Goal: Contribute content: Add original content to the website for others to see

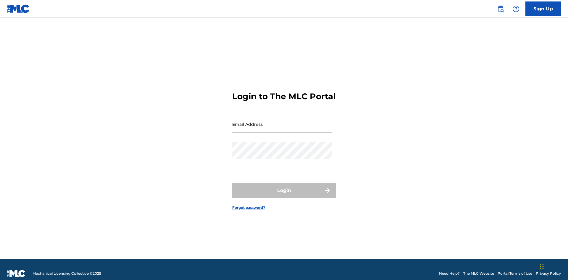
scroll to position [8, 0]
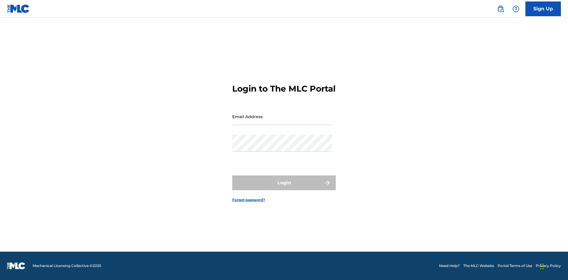
click at [282, 122] on input "Email Address" at bounding box center [282, 116] width 100 height 17
type input "Duke.McTesterson@gmail.com"
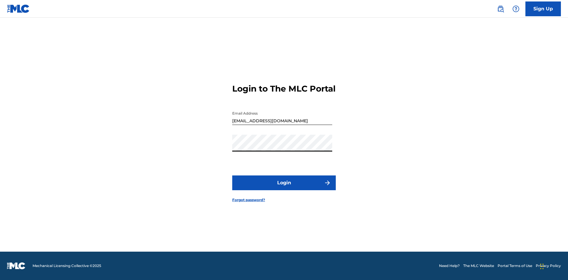
click at [284, 188] on button "Login" at bounding box center [283, 183] width 103 height 15
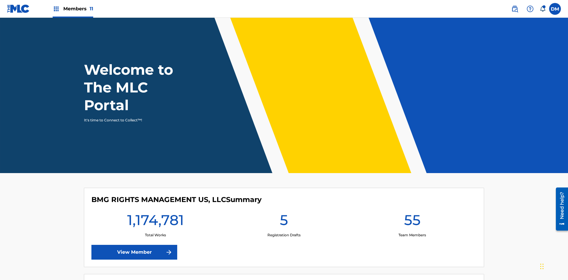
click at [73, 9] on span "Members 11" at bounding box center [78, 8] width 30 height 7
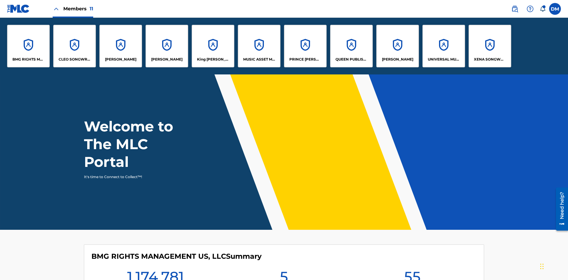
scroll to position [21, 0]
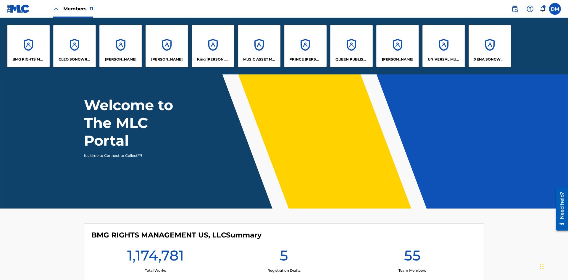
click at [443, 59] on p "UNIVERSAL MUSIC PUB GROUP" at bounding box center [444, 59] width 32 height 5
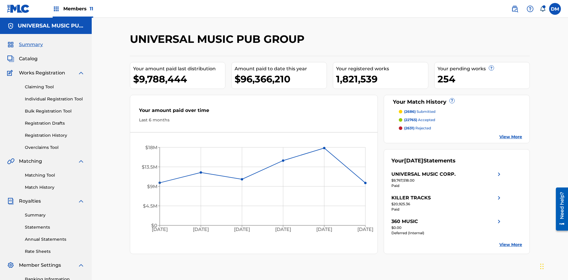
scroll to position [61, 0]
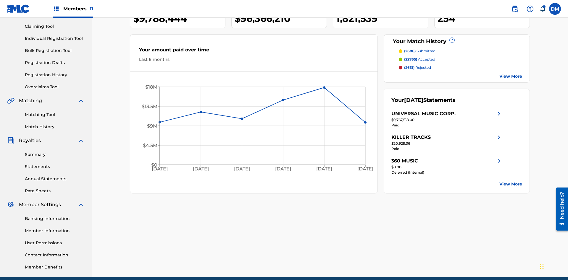
click at [55, 38] on link "Individual Registration Tool" at bounding box center [55, 38] width 60 height 6
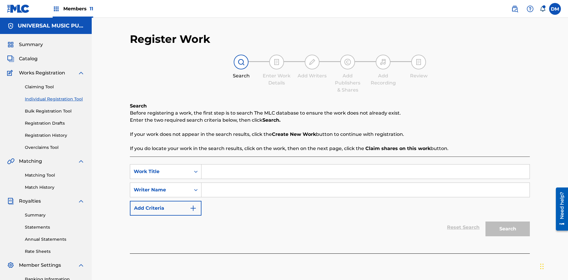
scroll to position [86, 0]
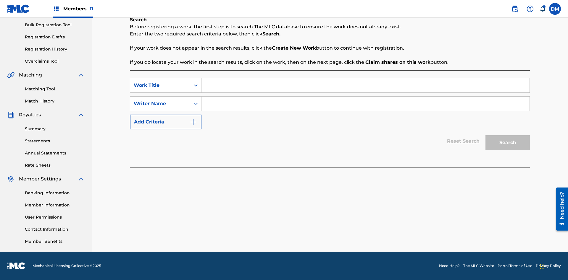
click at [365, 85] on input "Search Form" at bounding box center [365, 85] width 328 height 14
type input "Save At Work Details Prior To Adding Alternative Titles"
click at [365, 104] on input "Search Form" at bounding box center [365, 104] width 328 height 14
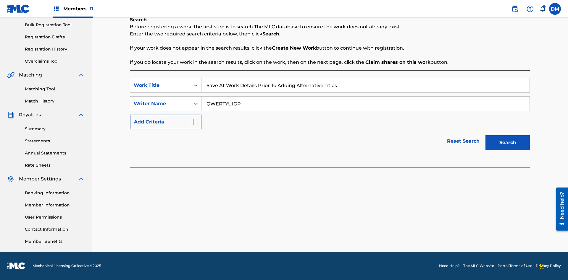
type input "QWERTYUIOP"
click at [507, 143] on button "Search" at bounding box center [507, 142] width 44 height 15
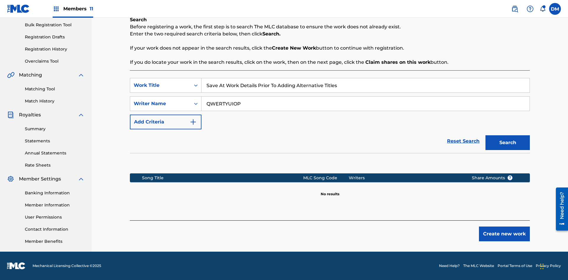
click at [504, 234] on button "Create new work" at bounding box center [504, 234] width 51 height 15
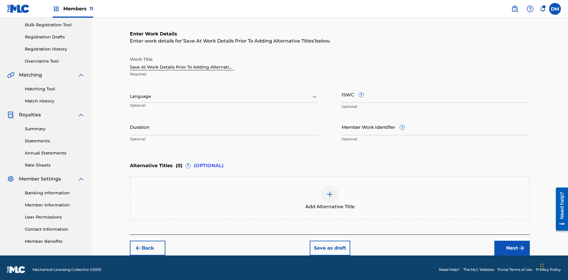
scroll to position [90, 0]
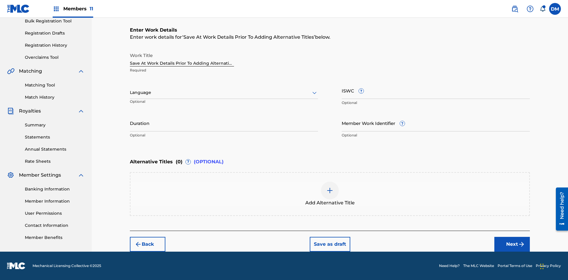
click at [224, 123] on input "Duration" at bounding box center [224, 123] width 188 height 17
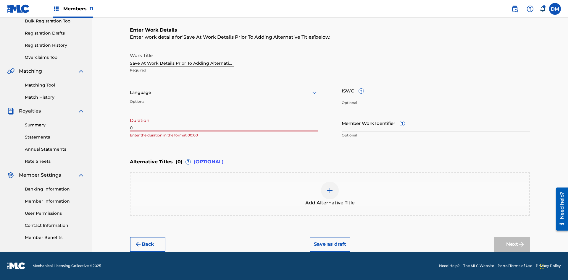
click at [224, 123] on input "0" at bounding box center [224, 123] width 188 height 17
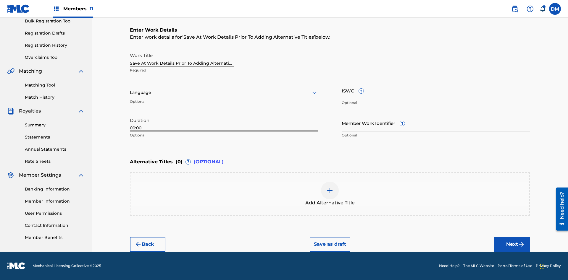
type input "00:00"
click at [314, 93] on icon at bounding box center [314, 92] width 7 height 7
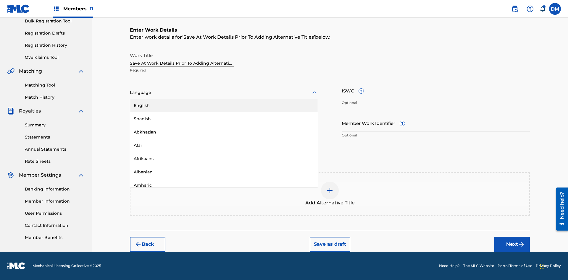
click at [224, 145] on div "Afar" at bounding box center [223, 145] width 187 height 13
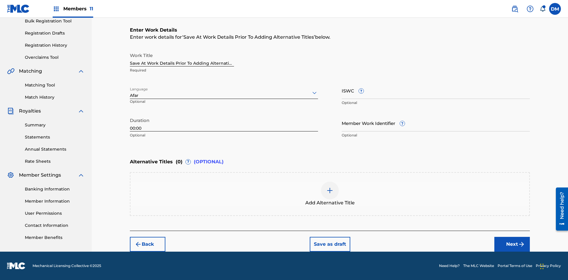
click at [436, 123] on input "Member Work Identifier ?" at bounding box center [436, 123] width 188 height 17
type input "2025.08.22.04"
click at [436, 90] on input "ISWC ?" at bounding box center [436, 90] width 188 height 17
type input "T-123.456.789-4"
click at [329, 244] on button "Save as draft" at bounding box center [330, 244] width 41 height 15
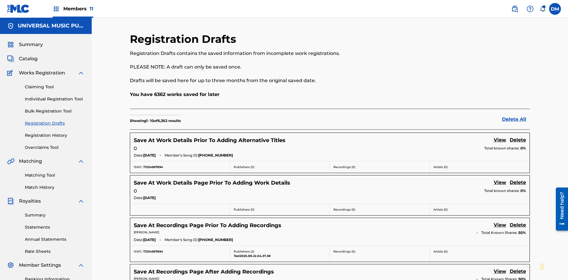
scroll to position [101, 0]
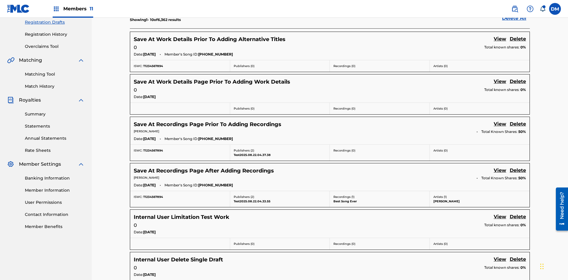
click at [500, 39] on link "View" at bounding box center [499, 39] width 12 height 8
